Goal: Task Accomplishment & Management: Use online tool/utility

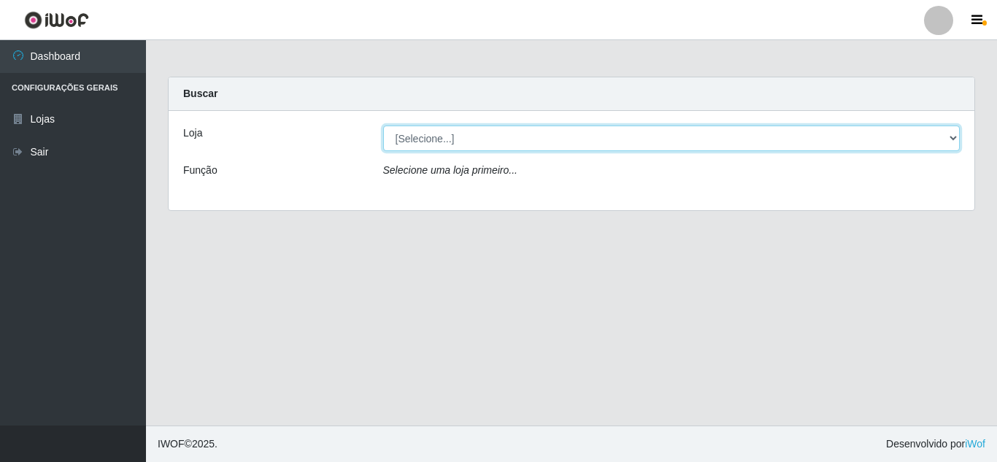
click at [451, 131] on select "[Selecione...] Queiroz [GEOGRAPHIC_DATA] - [GEOGRAPHIC_DATA]" at bounding box center [671, 139] width 577 height 26
select select "462"
click at [383, 126] on select "[Selecione...] Queiroz [GEOGRAPHIC_DATA] - [GEOGRAPHIC_DATA]" at bounding box center [671, 139] width 577 height 26
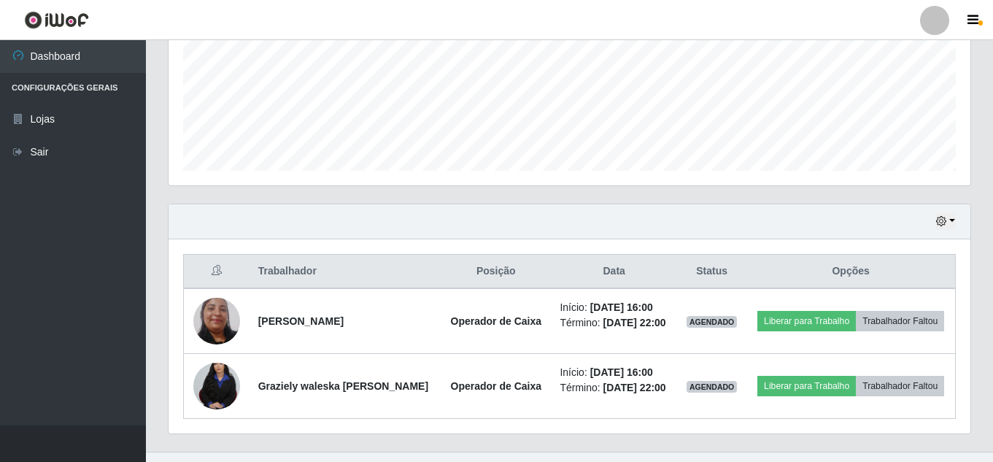
scroll to position [365, 0]
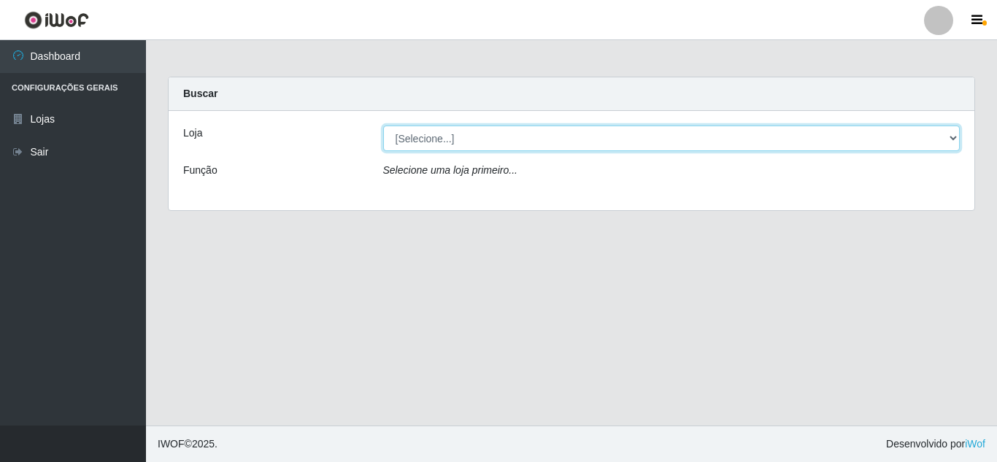
click at [471, 136] on select "[Selecione...] Queiroz [GEOGRAPHIC_DATA] - [GEOGRAPHIC_DATA]" at bounding box center [671, 139] width 577 height 26
select select "462"
click at [383, 126] on select "[Selecione...] Queiroz [GEOGRAPHIC_DATA] - [GEOGRAPHIC_DATA]" at bounding box center [671, 139] width 577 height 26
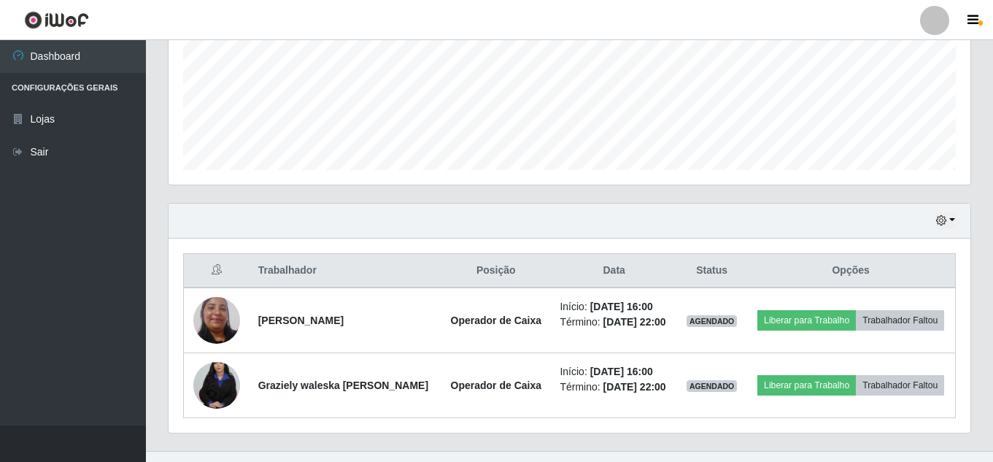
scroll to position [377, 0]
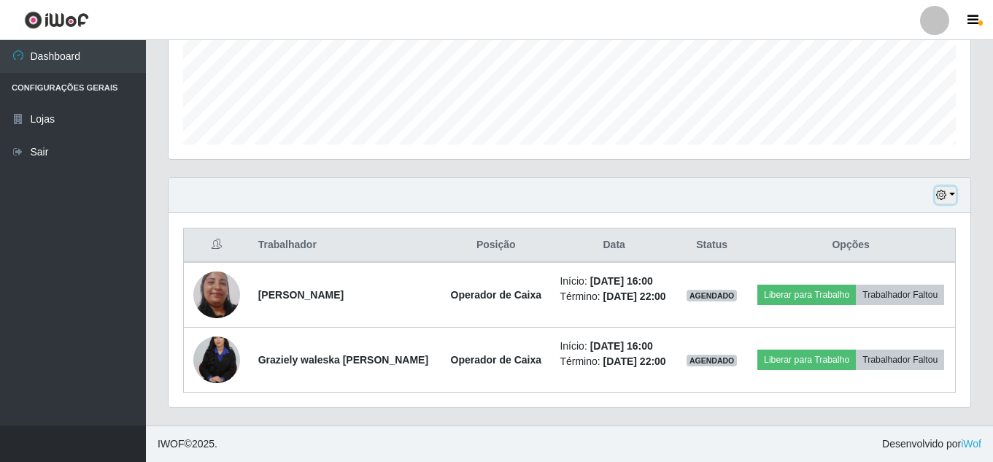
click at [947, 192] on button "button" at bounding box center [946, 195] width 20 height 17
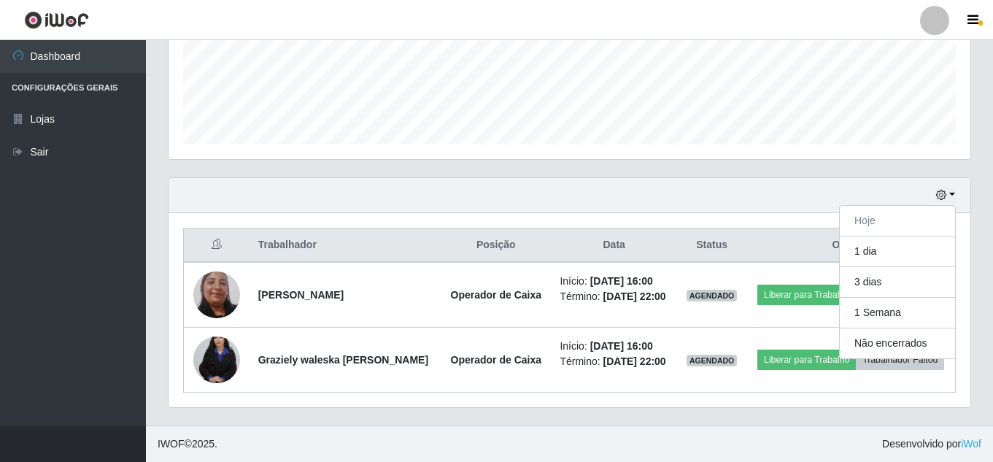
click at [976, 168] on div "Agendamentos Day Month 27/08 Agendamentos 12" at bounding box center [569, 16] width 825 height 322
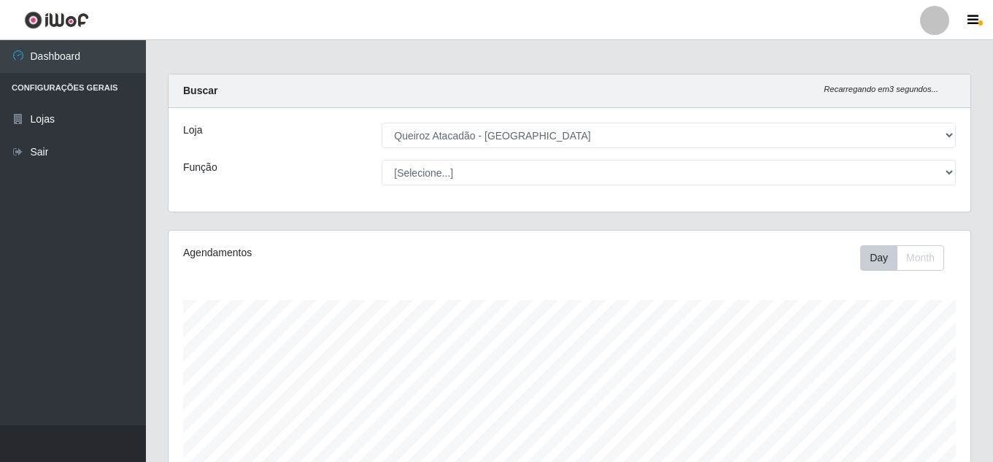
scroll to position [0, 0]
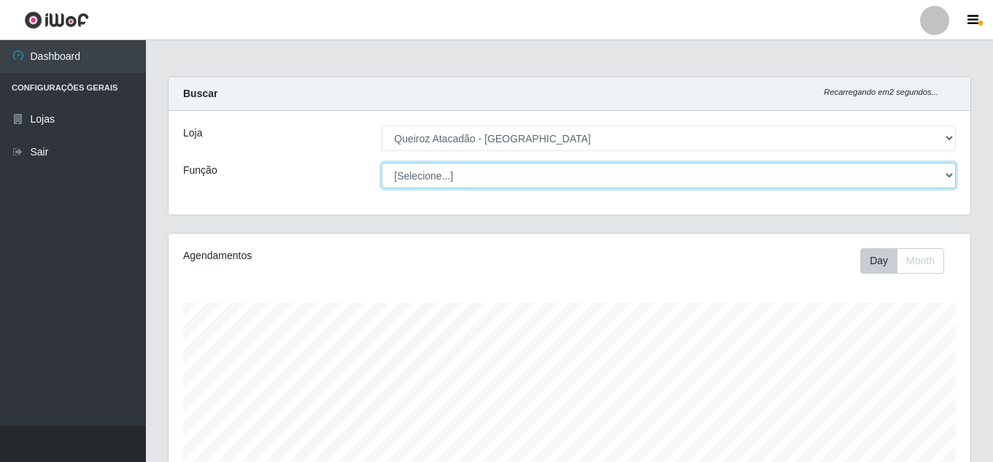
click at [567, 169] on select "[Selecione...] ASG ASG + ASG ++ Embalador Embalador + Embalador ++ Operador de …" at bounding box center [669, 176] width 574 height 26
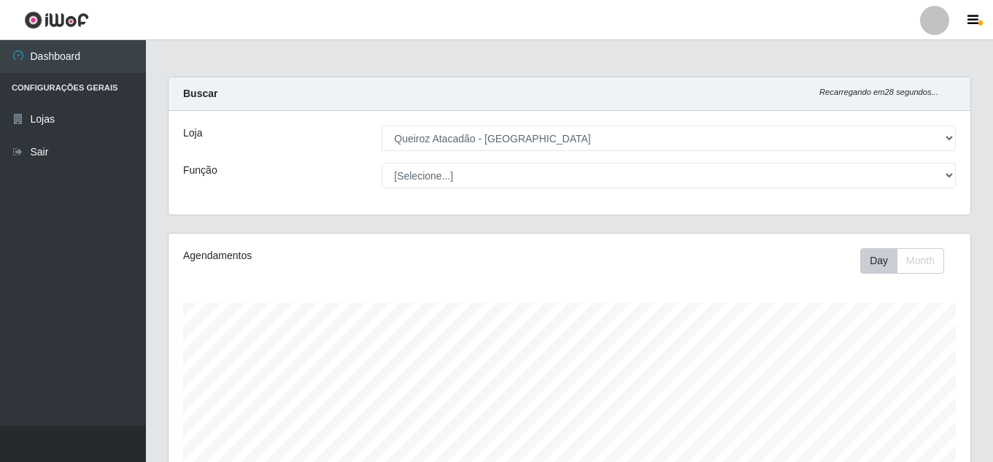
click at [0, 253] on ul "Dashboard Configurações Gerais Lojas Sair" at bounding box center [73, 232] width 146 height 385
